Goal: Communication & Community: Answer question/provide support

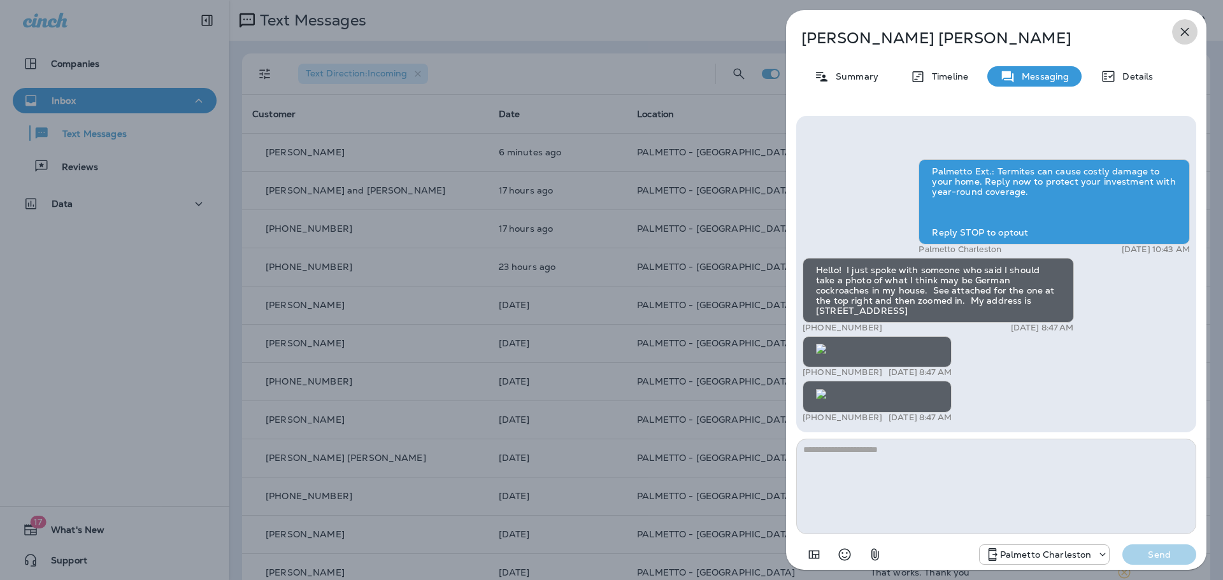
click at [1181, 27] on icon "button" at bounding box center [1184, 31] width 15 height 15
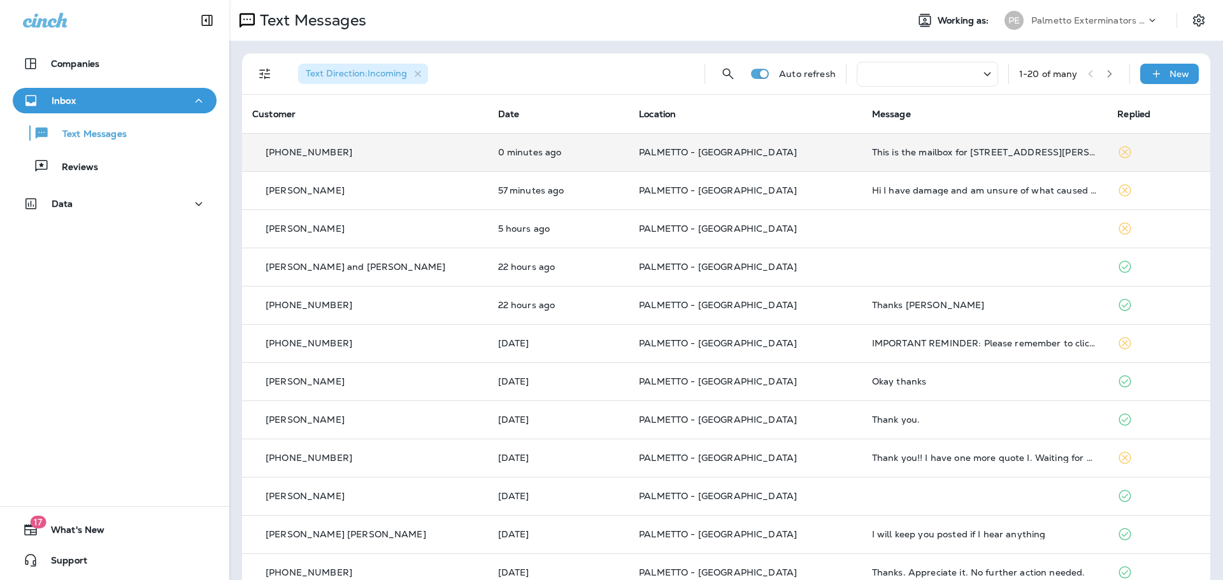
click at [287, 153] on p "+1 (704) 441-9859" at bounding box center [309, 152] width 87 height 10
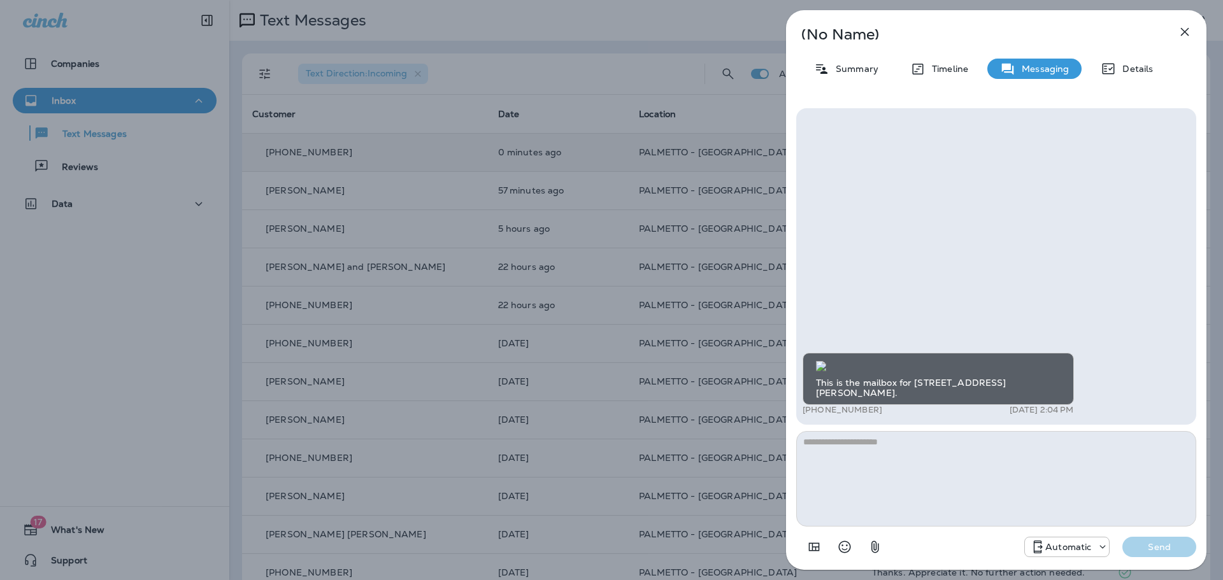
click at [826, 361] on img at bounding box center [821, 366] width 10 height 10
click at [816, 449] on textarea at bounding box center [996, 479] width 400 height 96
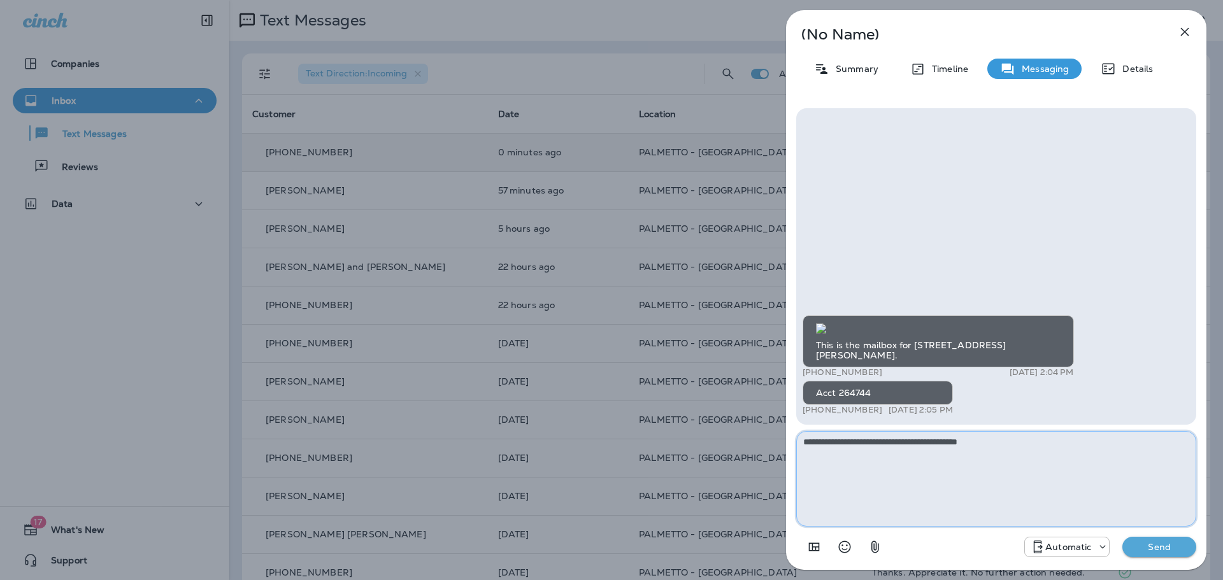
type textarea "**********"
click at [1161, 553] on button "Send" at bounding box center [1159, 547] width 74 height 20
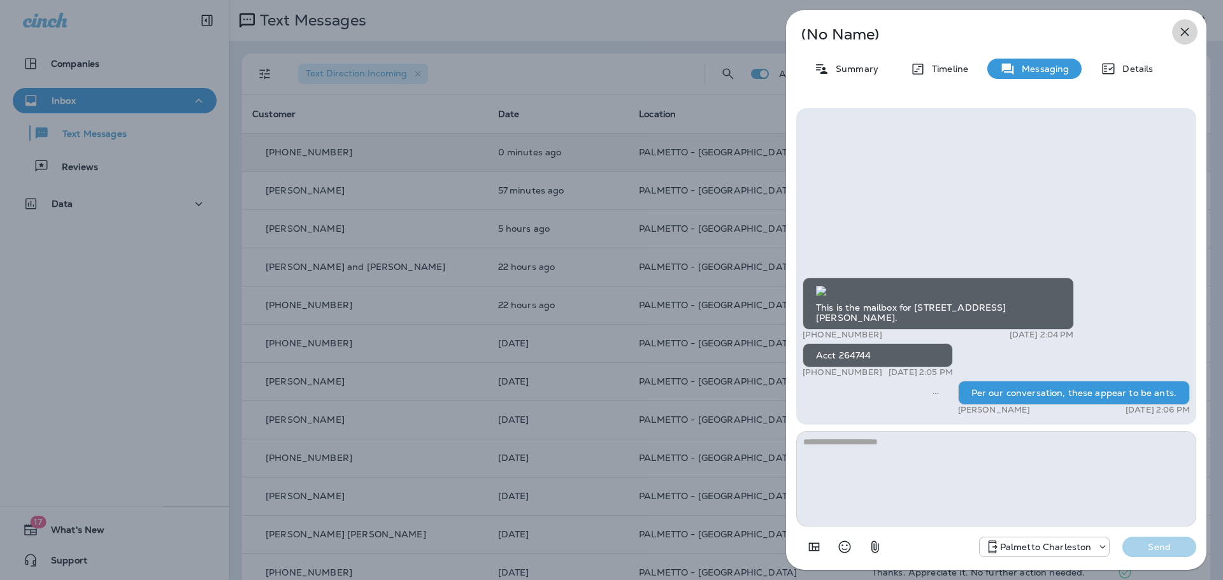
click at [1183, 34] on icon "button" at bounding box center [1185, 32] width 8 height 8
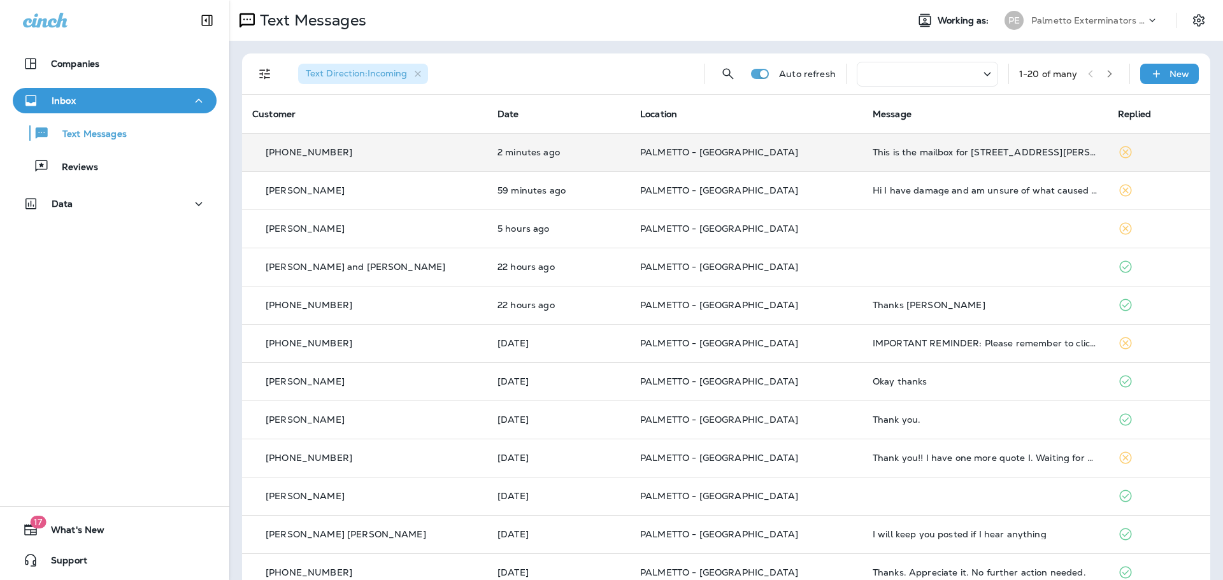
click at [318, 148] on p "+1 (704) 441-9859" at bounding box center [309, 152] width 87 height 10
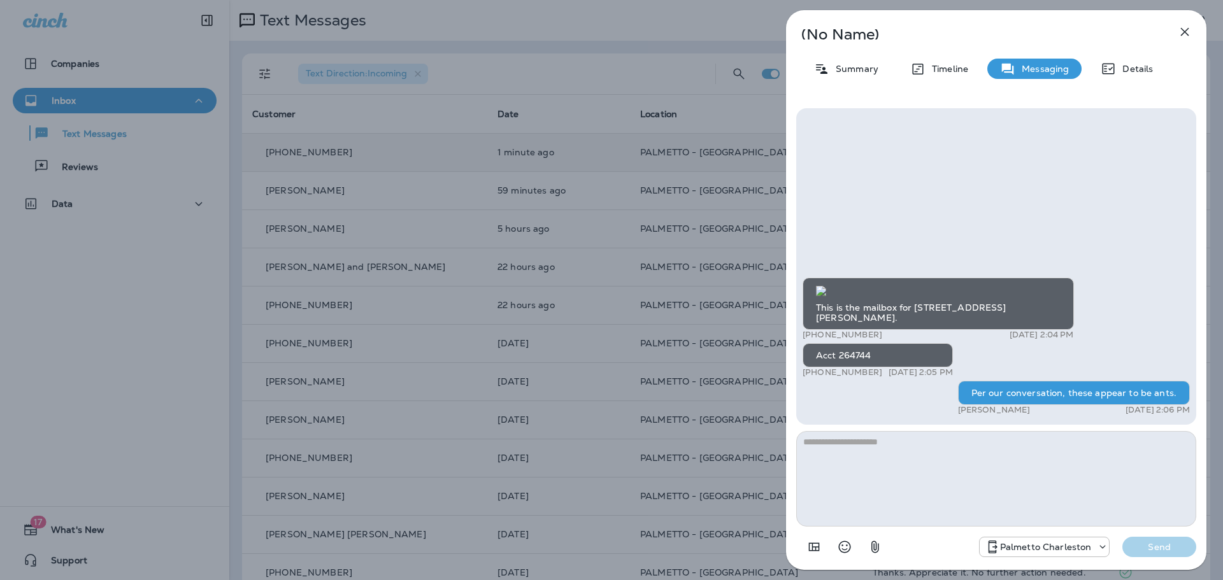
click at [826, 286] on img at bounding box center [821, 291] width 10 height 10
click at [1189, 30] on icon "button" at bounding box center [1184, 31] width 15 height 15
